Goal: Check status: Check status

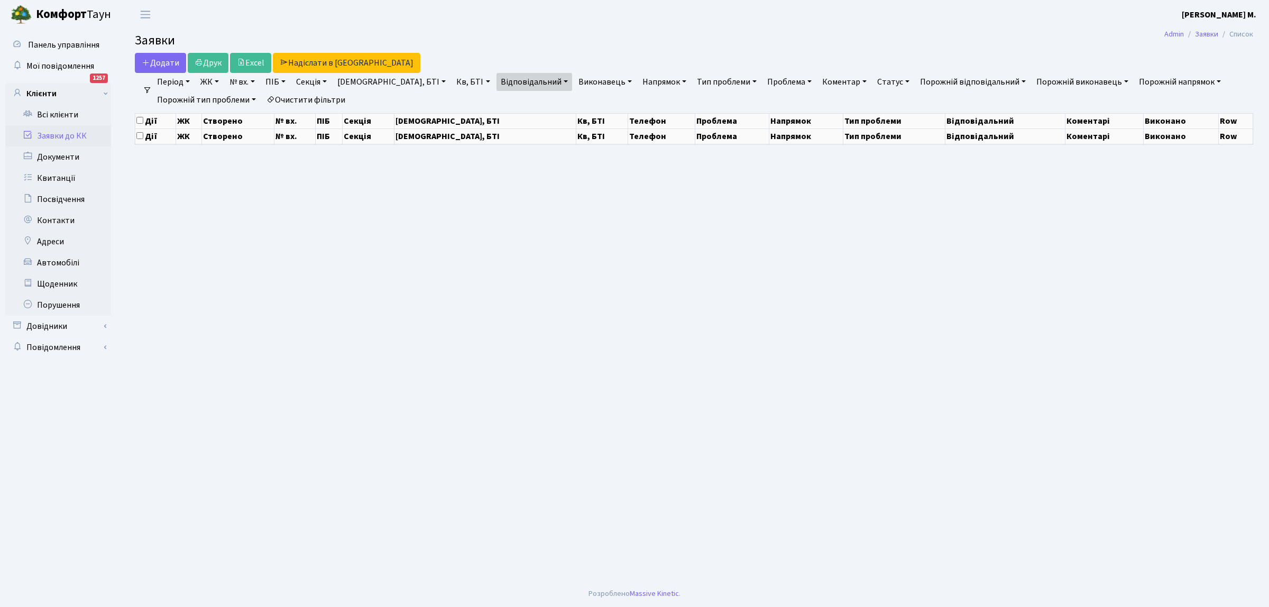
select select "25"
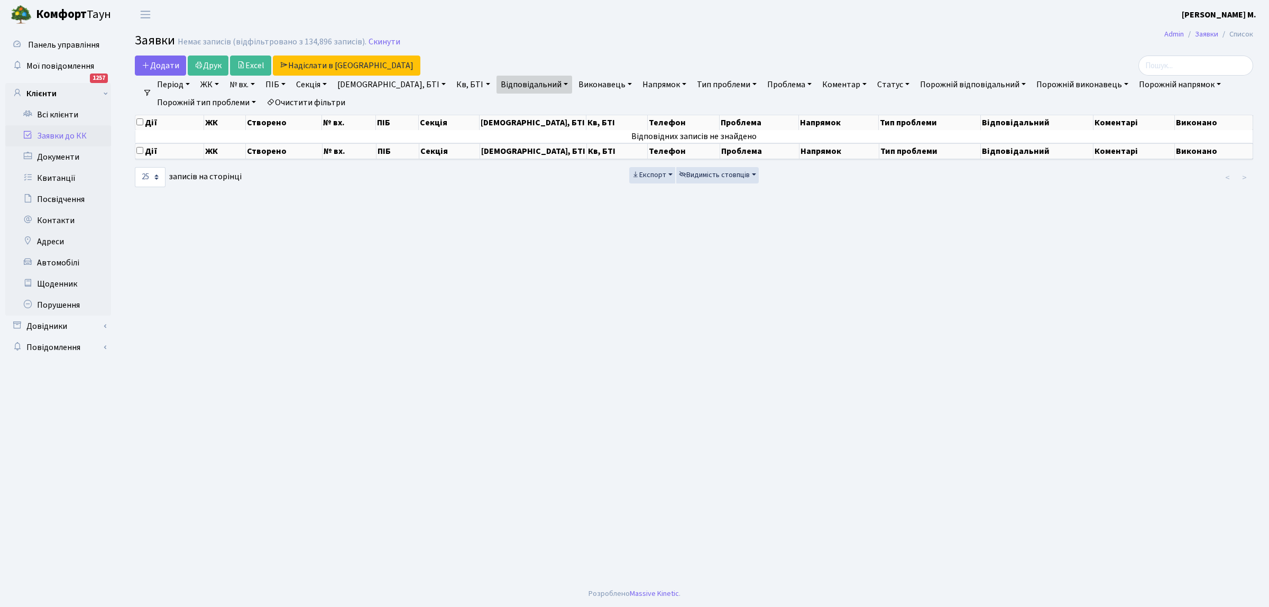
click at [81, 136] on link "Заявки до КК" at bounding box center [58, 135] width 106 height 21
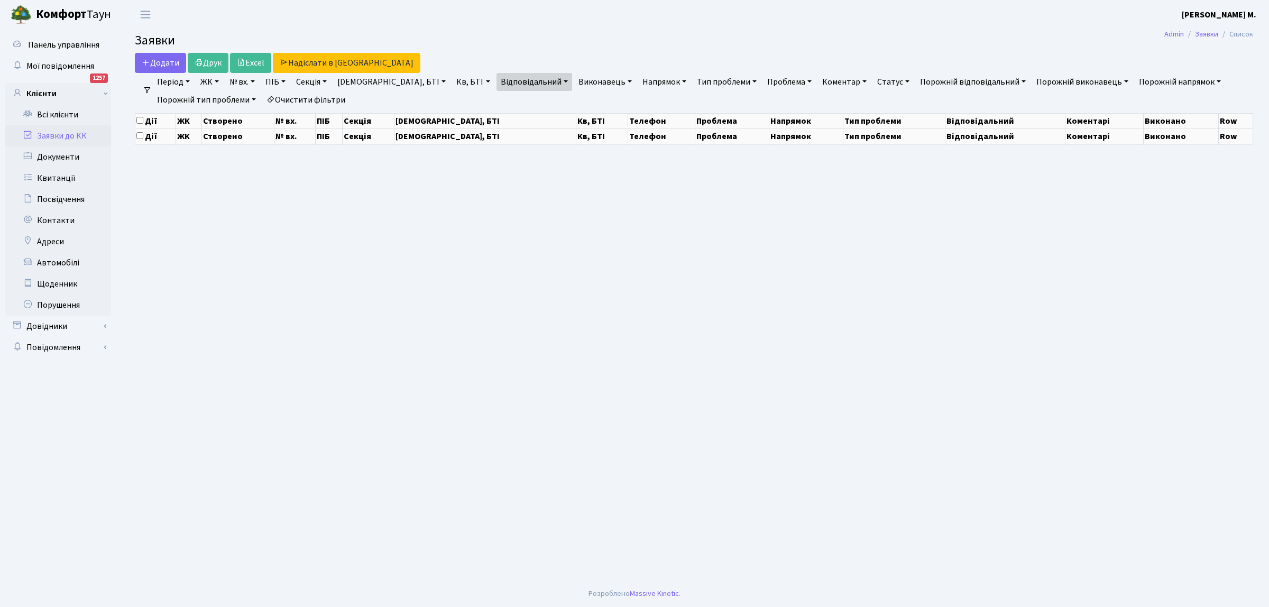
select select "25"
